Goal: Navigation & Orientation: Understand site structure

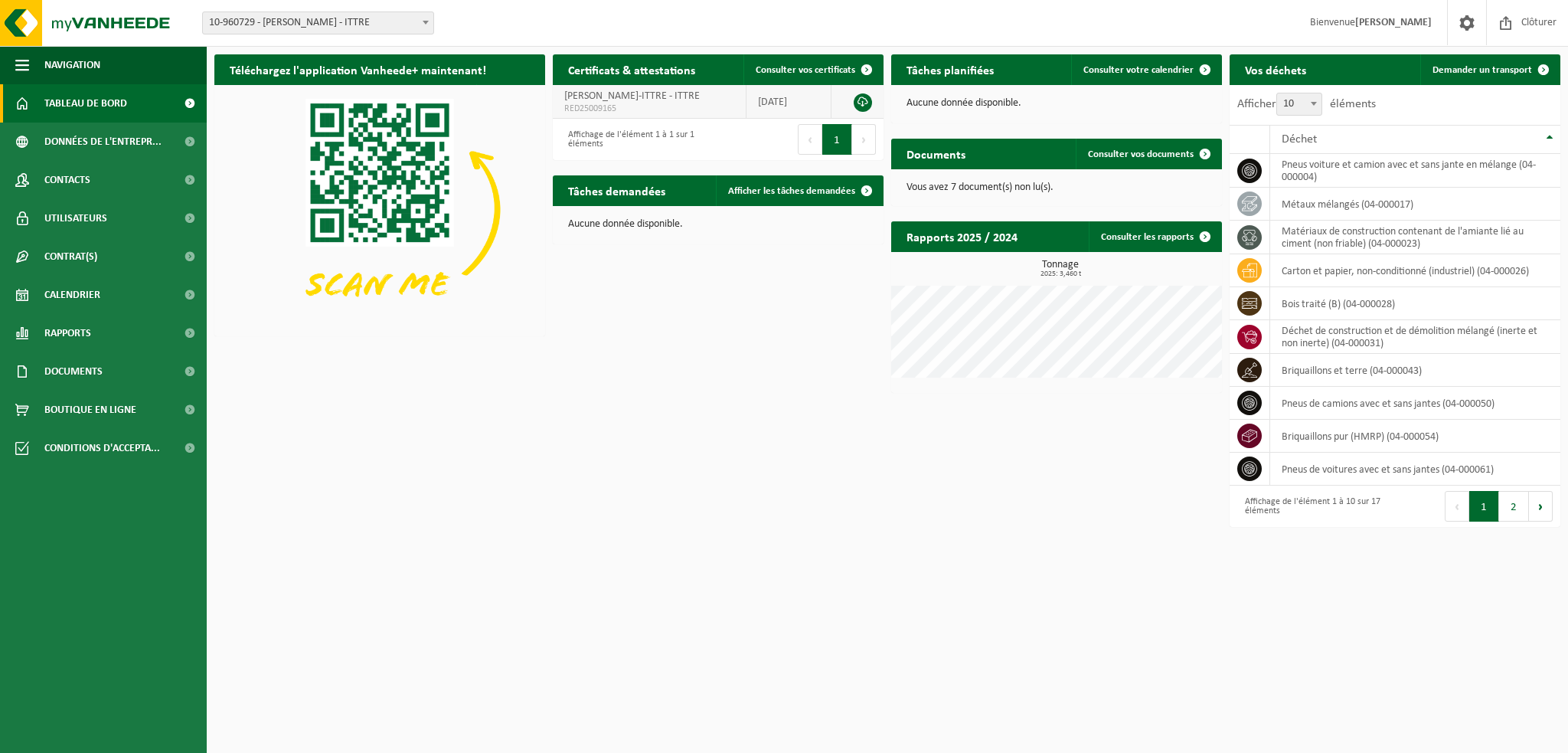
click at [862, 103] on link at bounding box center [863, 102] width 19 height 19
click at [125, 371] on link "Documents" at bounding box center [103, 371] width 207 height 38
click at [80, 409] on span "Factures" at bounding box center [66, 410] width 39 height 29
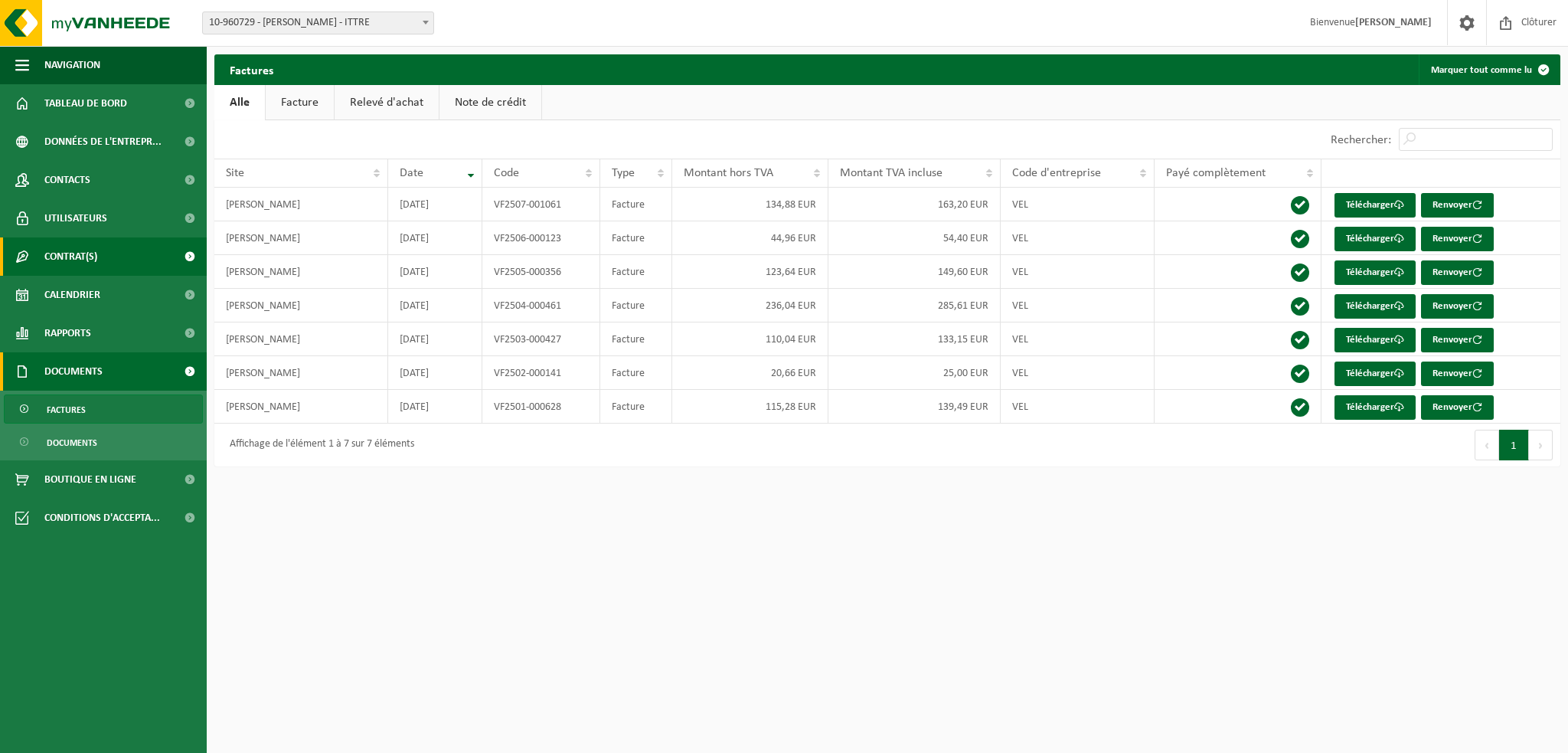
click at [116, 260] on link "Contrat(s)" at bounding box center [103, 256] width 207 height 38
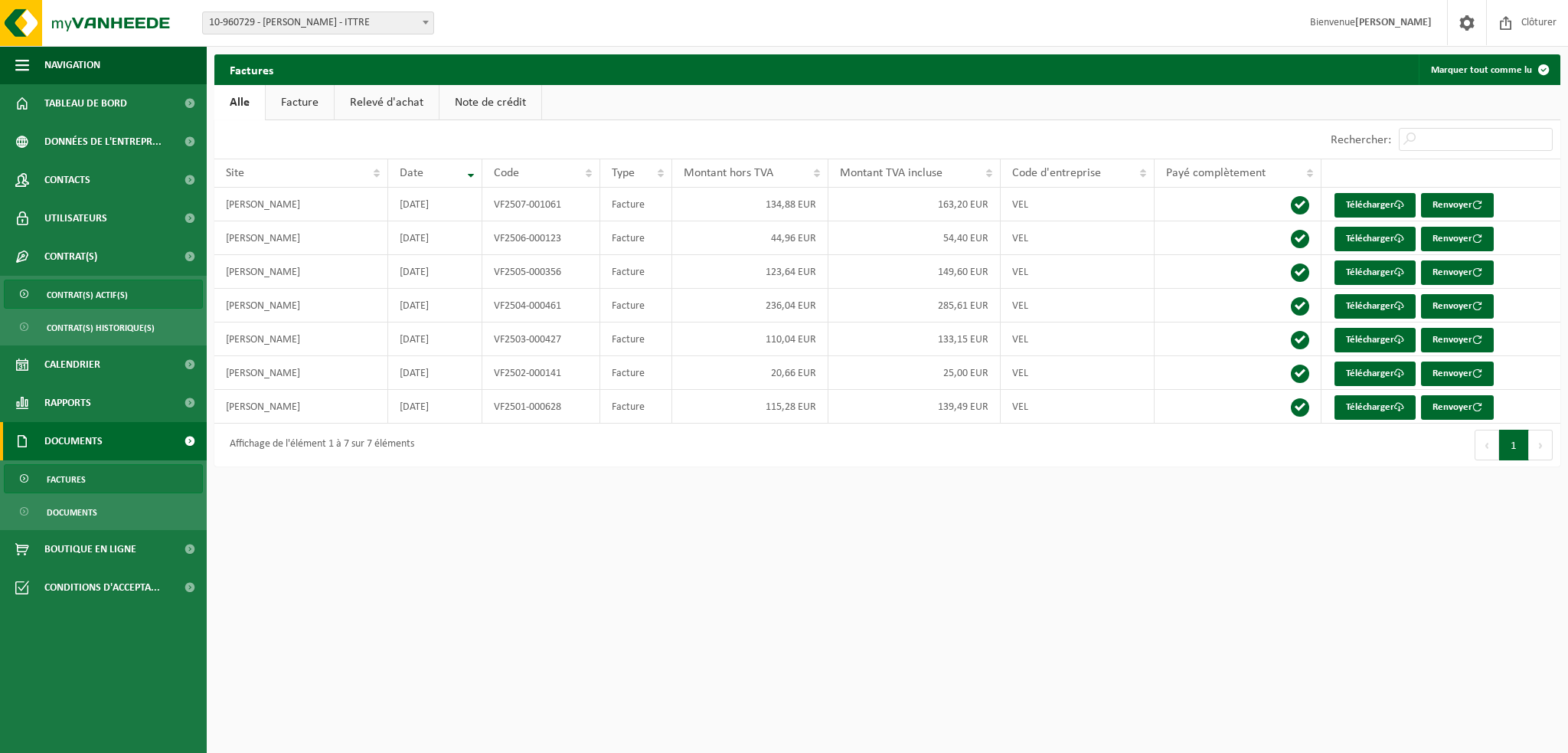
click at [108, 294] on span "Contrat(s) actif(s)" at bounding box center [87, 295] width 81 height 29
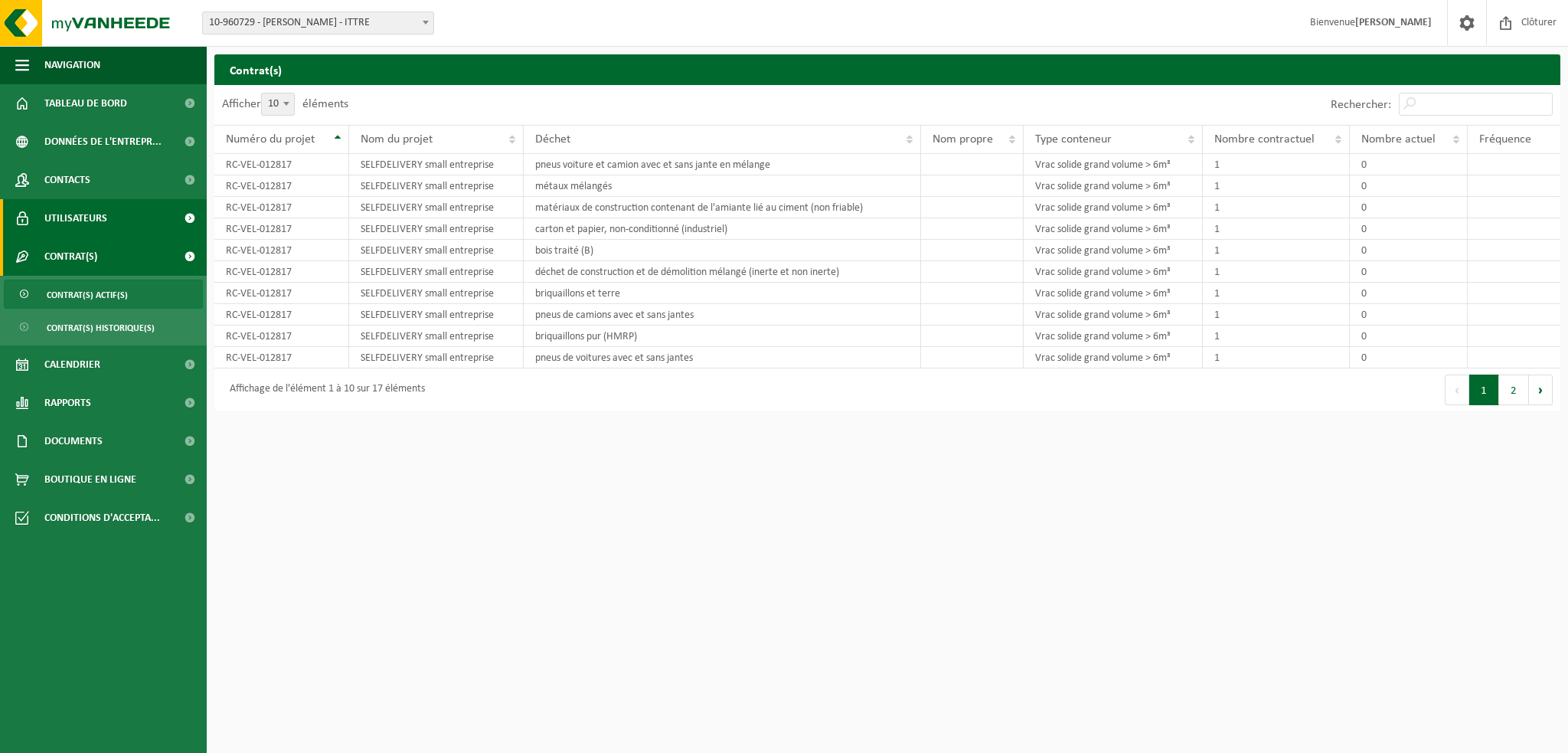
click at [116, 219] on link "Utilisateurs" at bounding box center [103, 218] width 207 height 38
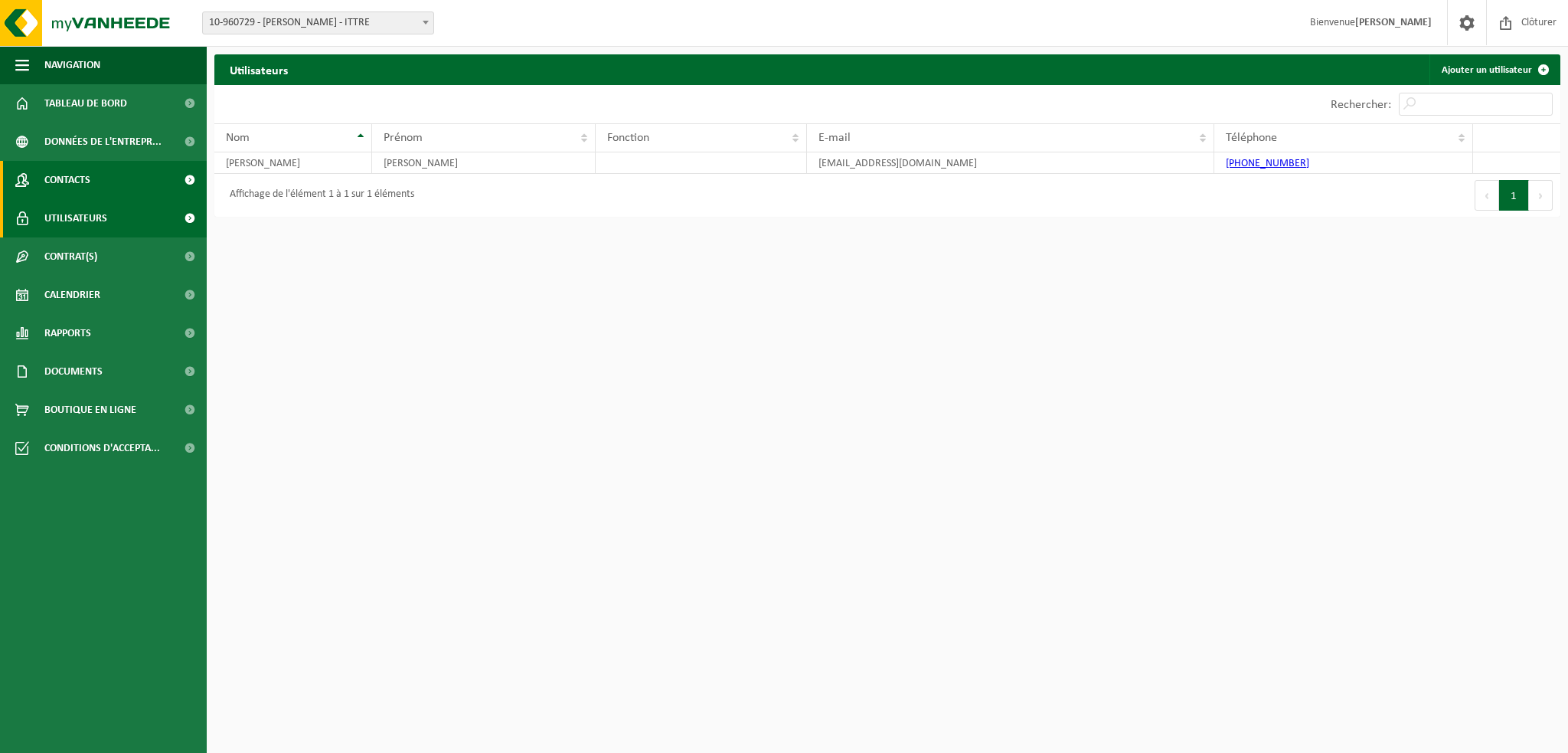
click at [119, 184] on link "Contacts" at bounding box center [103, 180] width 207 height 38
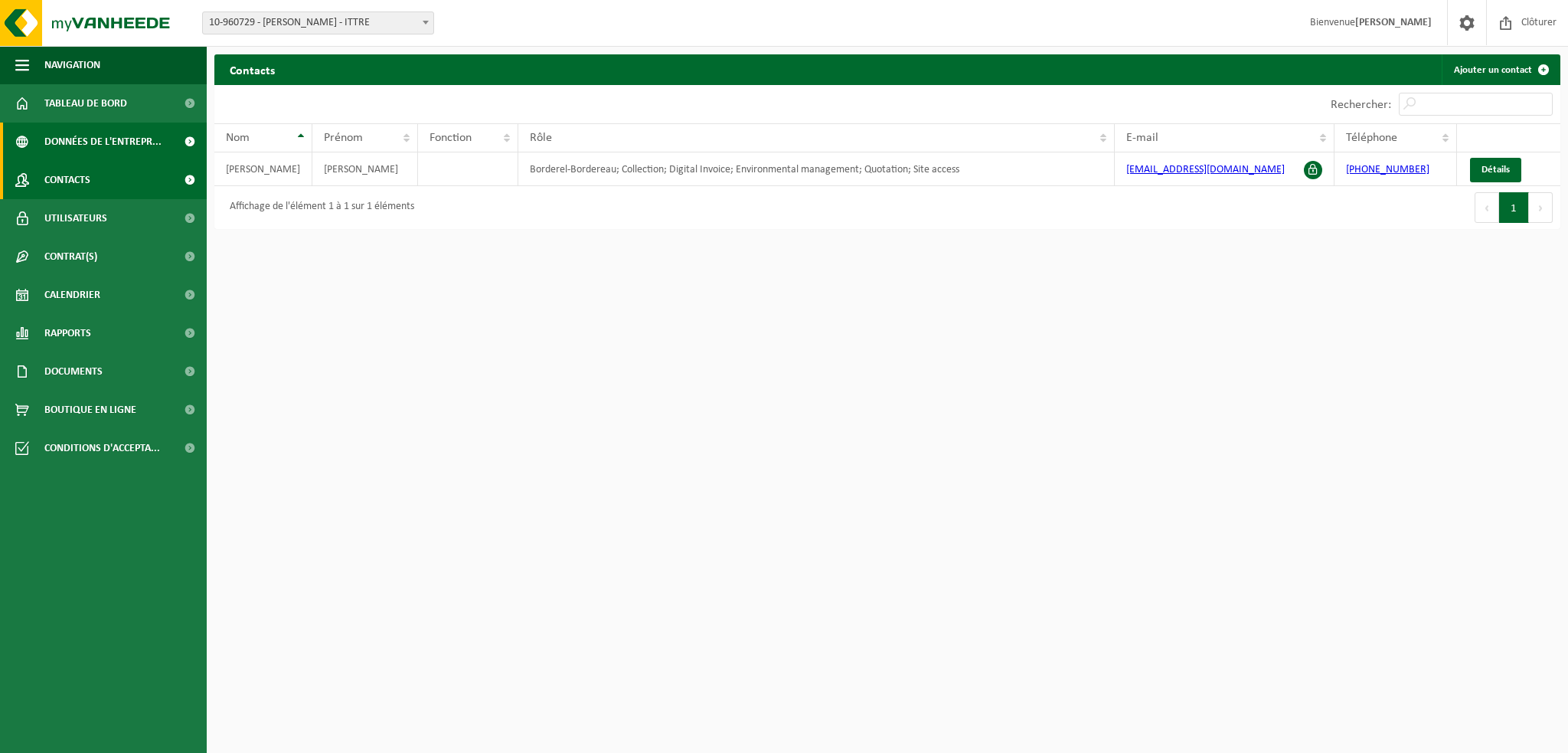
click at [132, 156] on span "Données de l'entrepr..." at bounding box center [102, 141] width 117 height 38
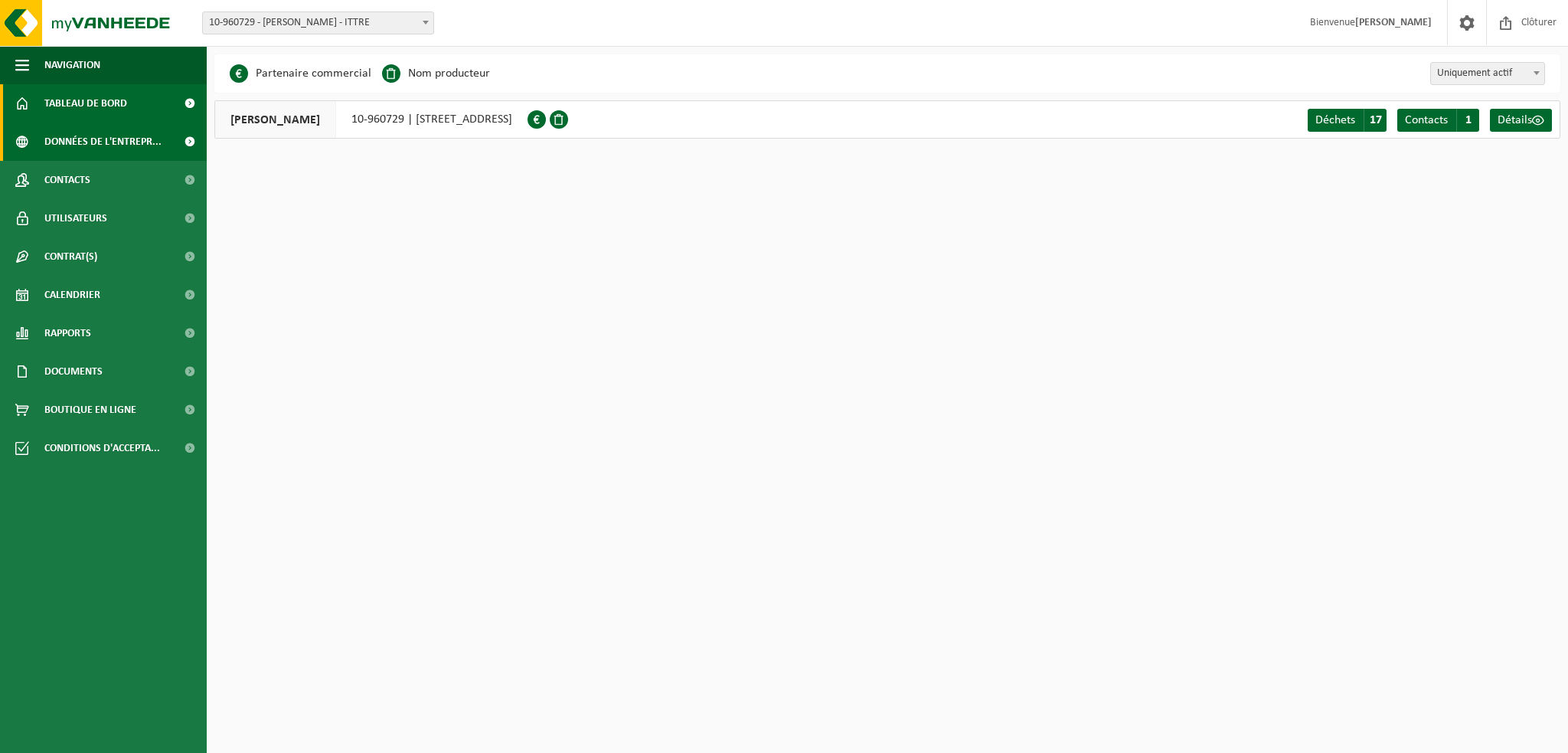
click at [108, 108] on span "Tableau de bord" at bounding box center [86, 102] width 83 height 38
